Goal: Complete application form: Complete application form

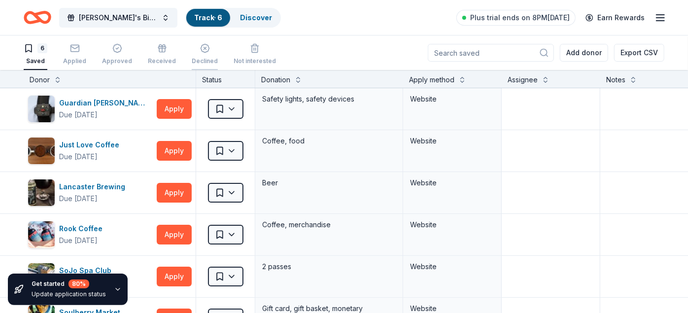
click at [200, 55] on div "Declined" at bounding box center [205, 54] width 26 height 22
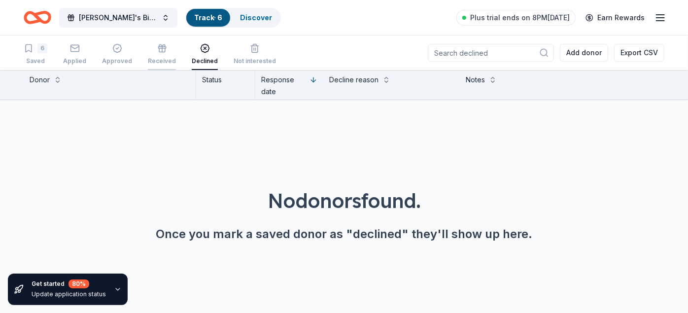
click at [159, 51] on icon "button" at bounding box center [162, 50] width 6 height 4
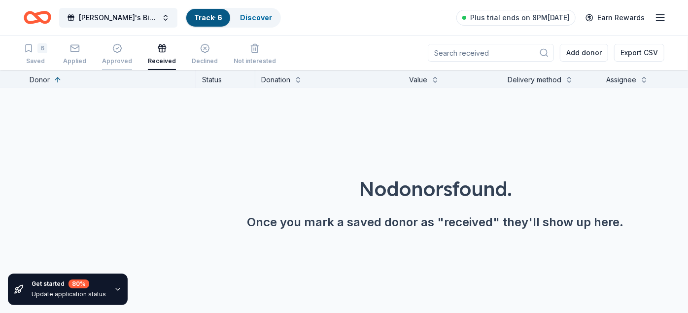
click at [121, 50] on div "button" at bounding box center [117, 48] width 30 height 10
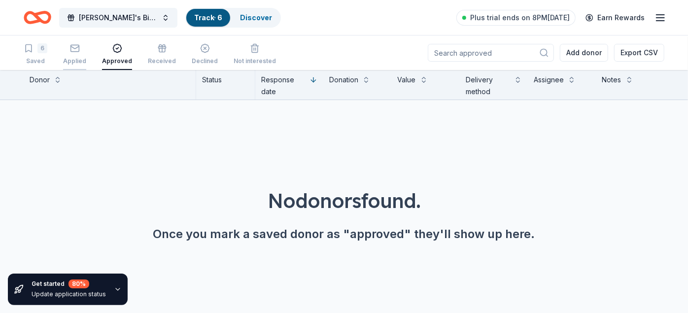
click at [79, 54] on div "Applied" at bounding box center [74, 54] width 23 height 22
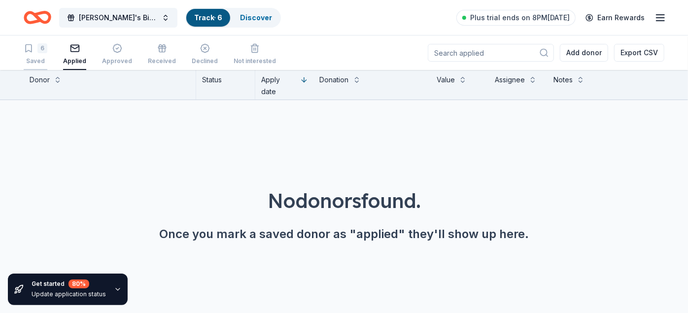
click at [35, 53] on div "6 Saved" at bounding box center [36, 54] width 24 height 22
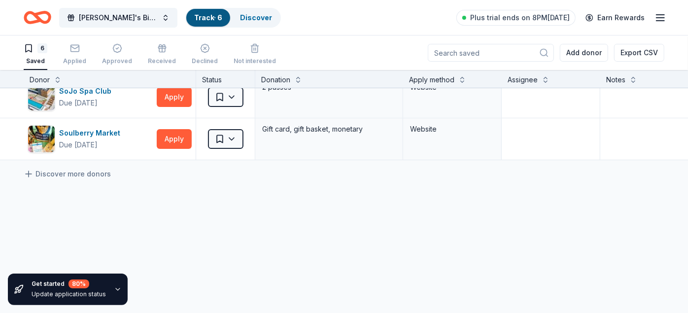
scroll to position [218, 0]
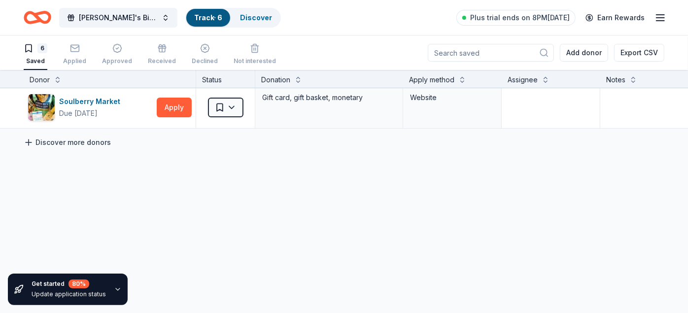
click at [57, 137] on link "Discover more donors" at bounding box center [67, 143] width 87 height 12
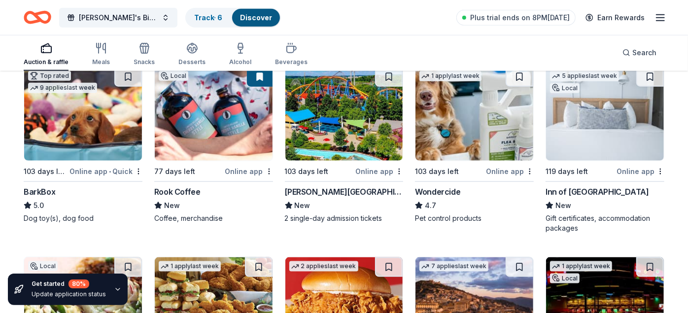
scroll to position [686, 0]
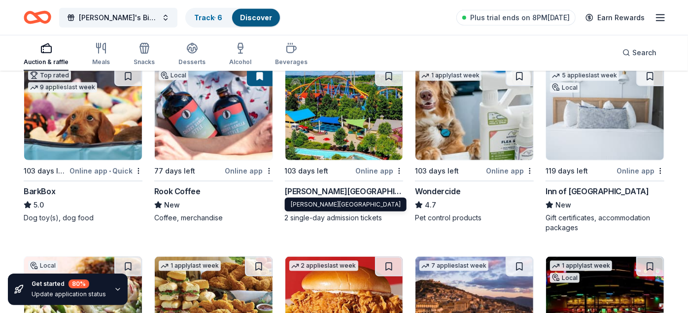
click at [308, 194] on div "[PERSON_NAME][GEOGRAPHIC_DATA]" at bounding box center [344, 191] width 119 height 12
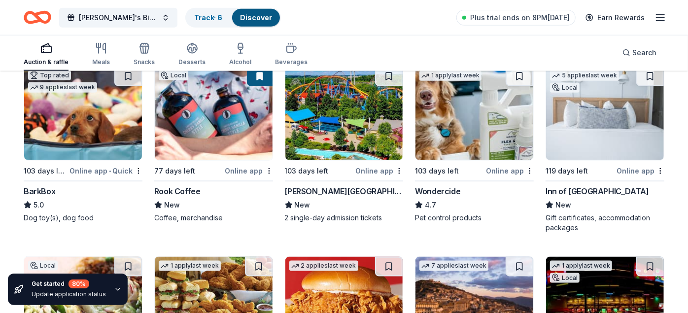
scroll to position [0, 0]
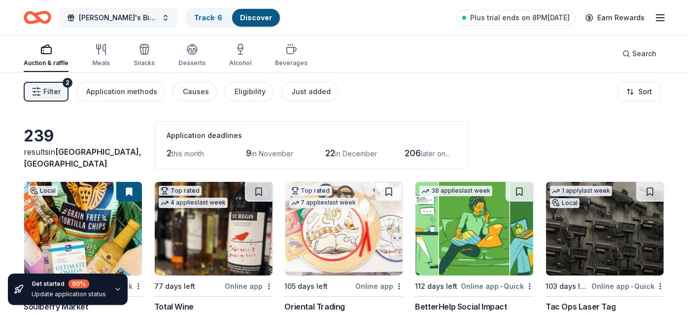
click at [157, 19] on button "[PERSON_NAME]'s Birthday [PERSON_NAME]" at bounding box center [118, 18] width 118 height 20
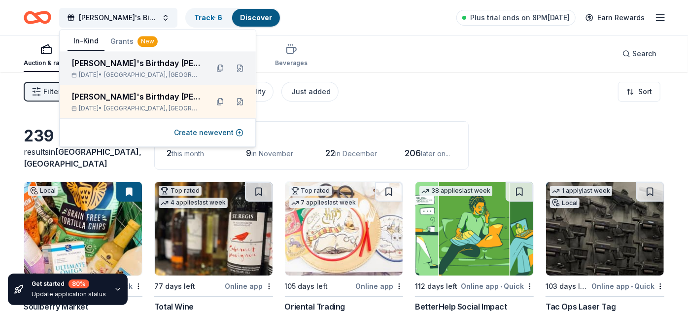
click at [148, 79] on div "[PERSON_NAME]'s Birthday [PERSON_NAME] [DATE] • [GEOGRAPHIC_DATA], [GEOGRAPHIC_…" at bounding box center [158, 68] width 196 height 34
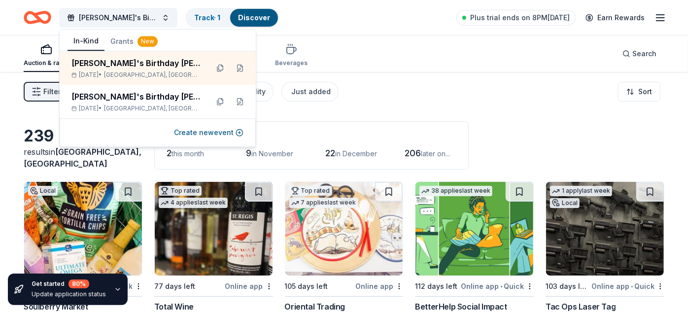
click at [317, 48] on div "Auction & raffle Meals Snacks Desserts Alcohol Beverages Search" at bounding box center [344, 53] width 641 height 36
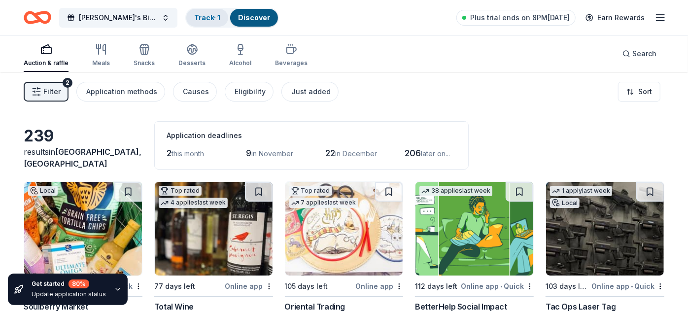
click at [200, 19] on link "Track · 1" at bounding box center [207, 17] width 26 height 8
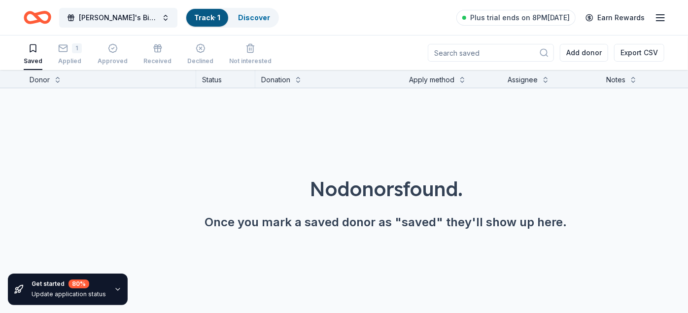
scroll to position [0, 0]
click at [64, 59] on div "Applied" at bounding box center [70, 61] width 24 height 8
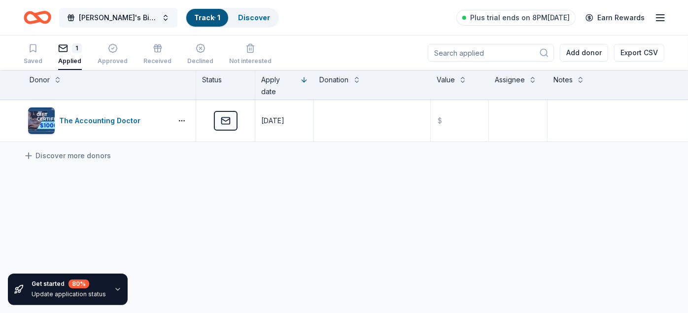
click at [167, 17] on button "[PERSON_NAME]'s Birthday [PERSON_NAME]" at bounding box center [118, 18] width 118 height 20
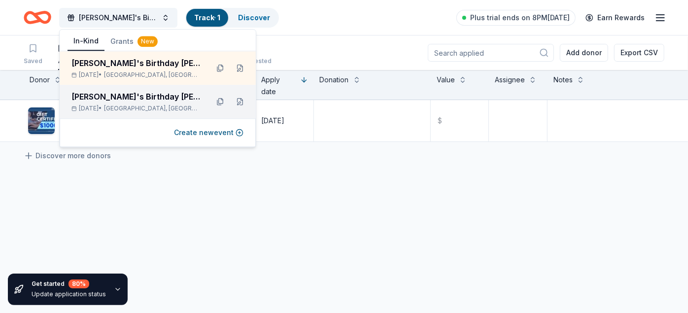
click at [141, 104] on div "[PERSON_NAME]'s Birthday [PERSON_NAME] [DATE] • [GEOGRAPHIC_DATA], [GEOGRAPHIC_…" at bounding box center [135, 102] width 129 height 22
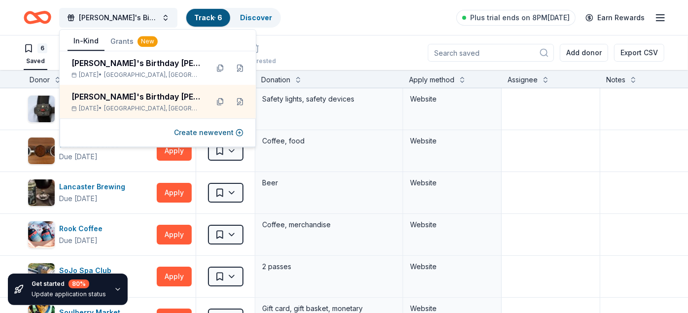
click at [330, 35] on div "[PERSON_NAME]'s Birthday [PERSON_NAME] Track · 6 Discover Plus trial ends on 8P…" at bounding box center [344, 17] width 688 height 35
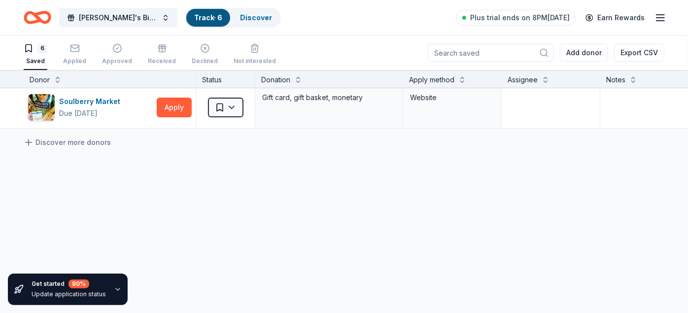
scroll to position [218, 0]
click at [66, 137] on link "Discover more donors" at bounding box center [67, 143] width 87 height 12
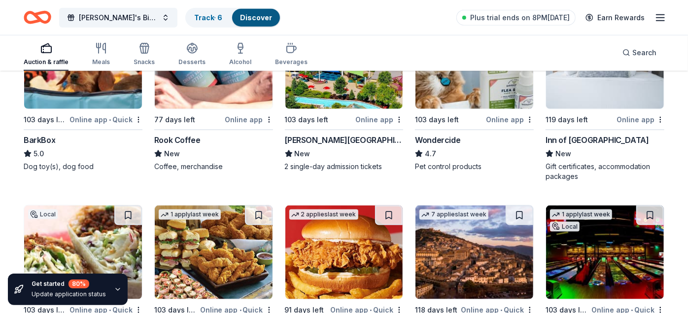
scroll to position [748, 0]
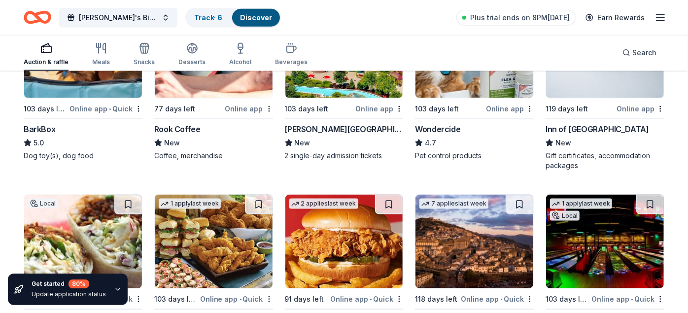
click at [566, 127] on div "Inn of [GEOGRAPHIC_DATA]" at bounding box center [597, 129] width 103 height 12
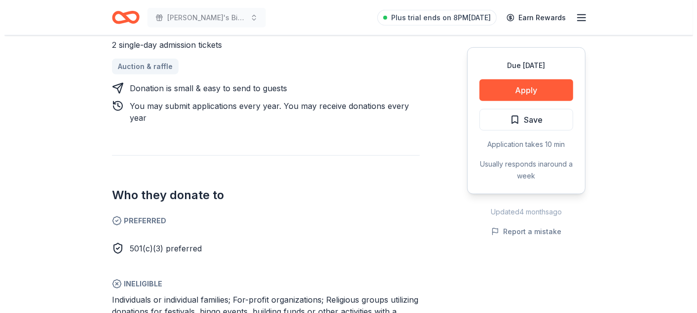
scroll to position [451, 0]
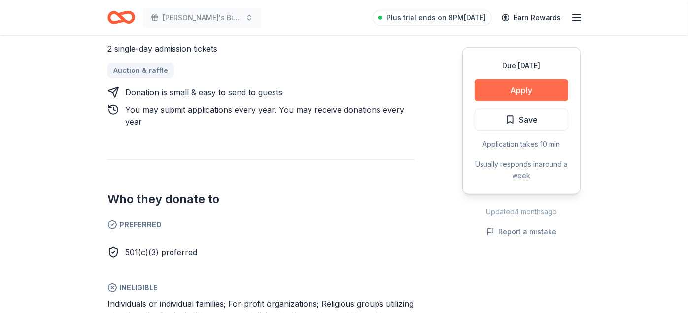
click at [541, 84] on button "Apply" at bounding box center [522, 90] width 94 height 22
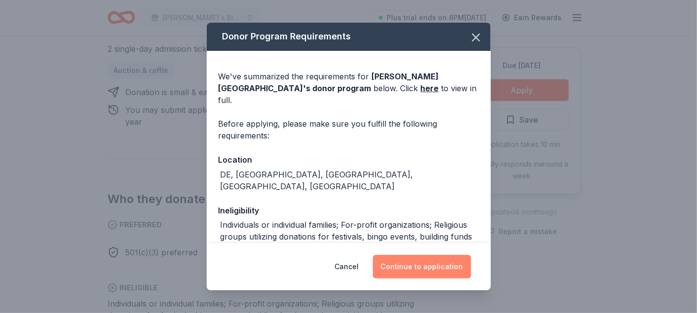
click at [419, 267] on button "Continue to application" at bounding box center [422, 267] width 98 height 24
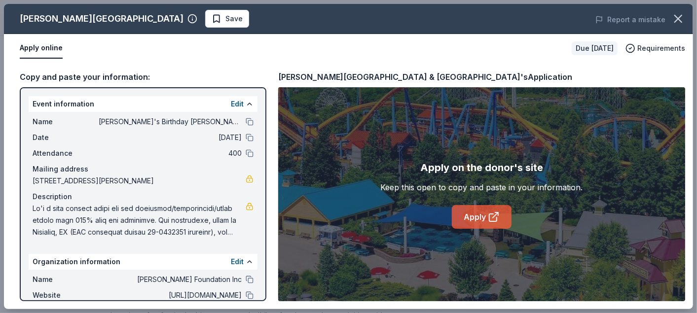
click at [467, 215] on link "Apply" at bounding box center [482, 217] width 60 height 24
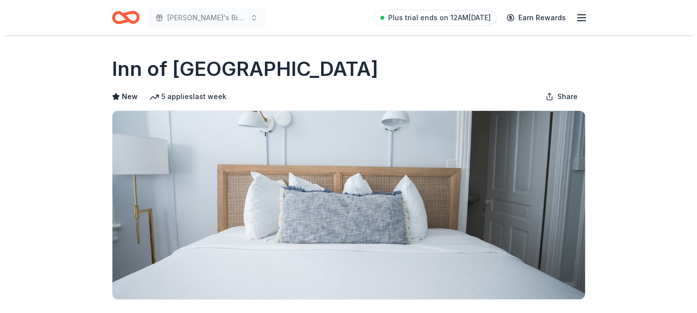
scroll to position [201, 0]
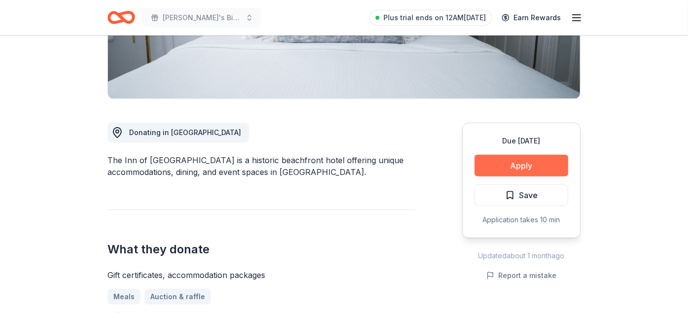
click at [486, 163] on button "Apply" at bounding box center [522, 166] width 94 height 22
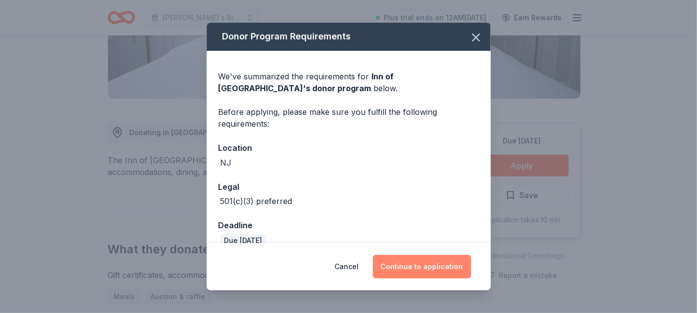
click at [418, 267] on button "Continue to application" at bounding box center [422, 267] width 98 height 24
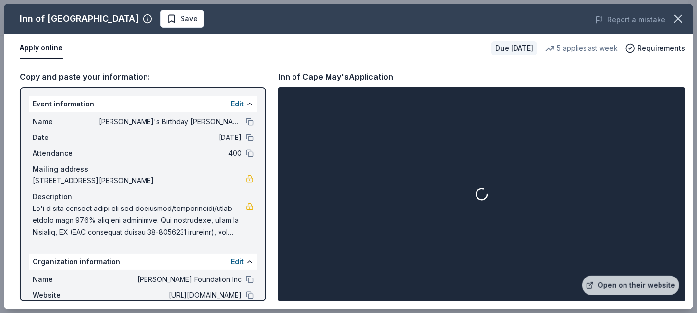
scroll to position [67, 0]
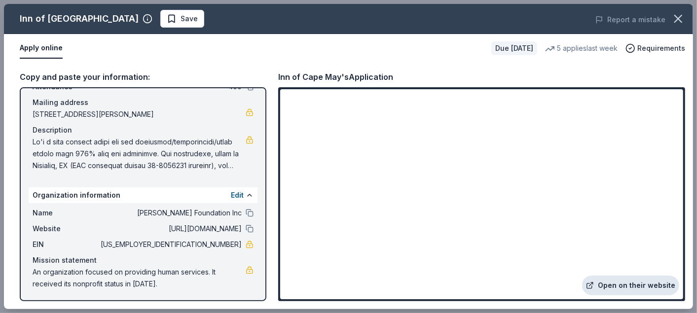
click at [606, 282] on link "Open on their website" at bounding box center [630, 286] width 97 height 20
